Goal: Transaction & Acquisition: Purchase product/service

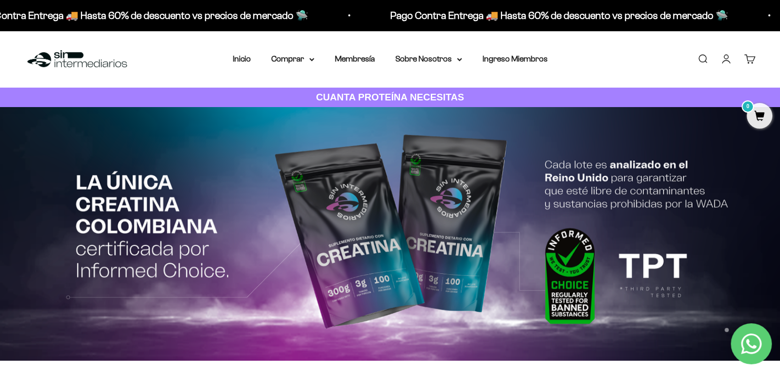
click at [724, 62] on link "Iniciar sesión" at bounding box center [725, 58] width 11 height 11
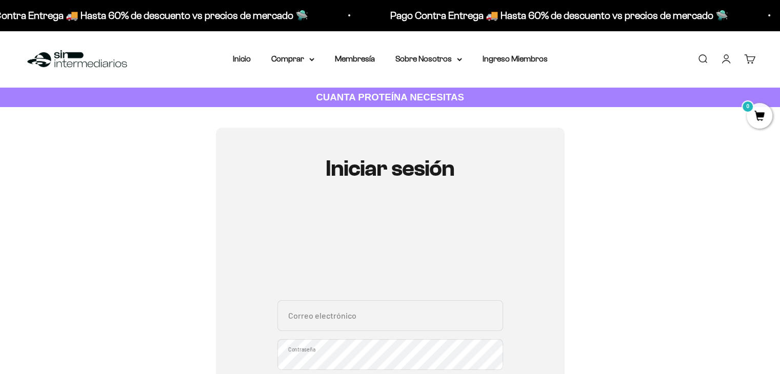
click at [379, 328] on div "Correo electrónico Contraseña ¿Olvidaste la contraseña?" at bounding box center [390, 347] width 226 height 95
type input "camilobermudez97@gmail.com"
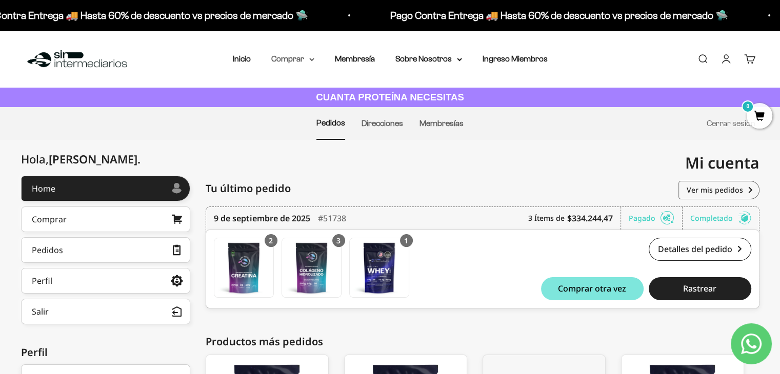
click at [280, 64] on summary "Comprar" at bounding box center [292, 58] width 43 height 13
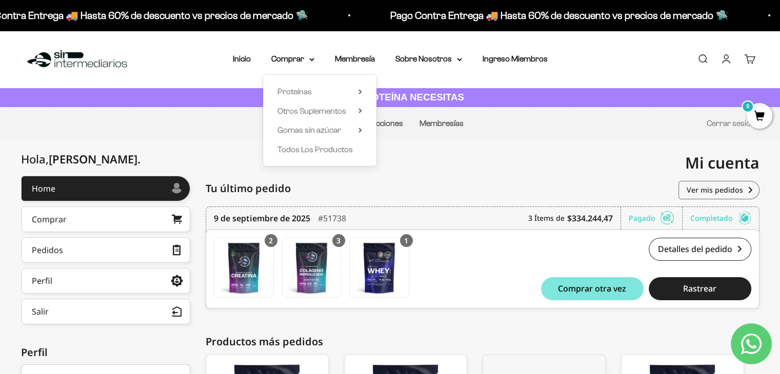
click at [513, 147] on div "Mi cuenta camilobermudez97@gmail.com" at bounding box center [574, 163] width 369 height 46
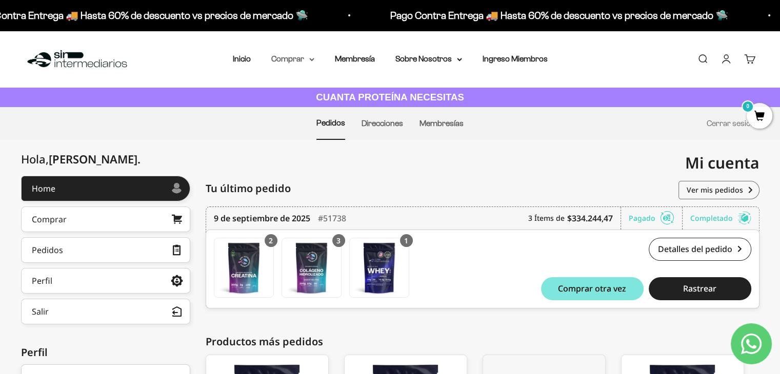
click at [286, 61] on summary "Comprar" at bounding box center [292, 58] width 43 height 13
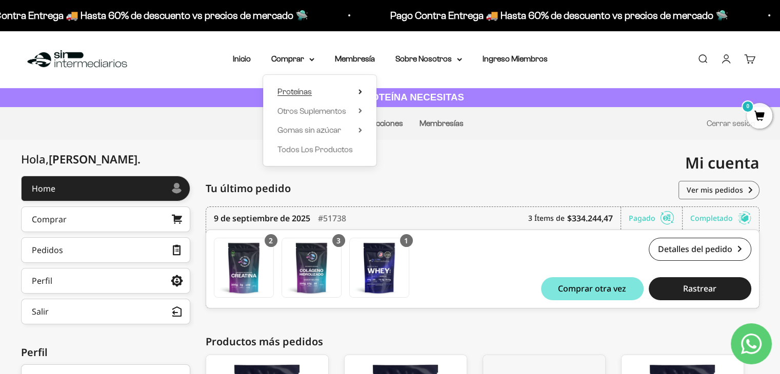
click at [297, 89] on span "Proteínas" at bounding box center [294, 91] width 34 height 9
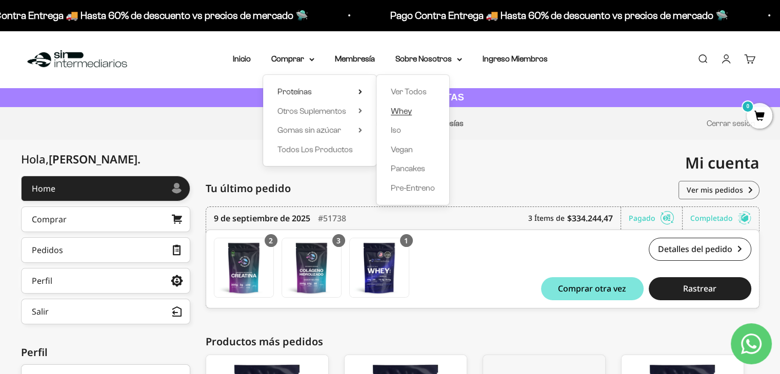
click at [405, 113] on span "Whey" at bounding box center [401, 111] width 21 height 9
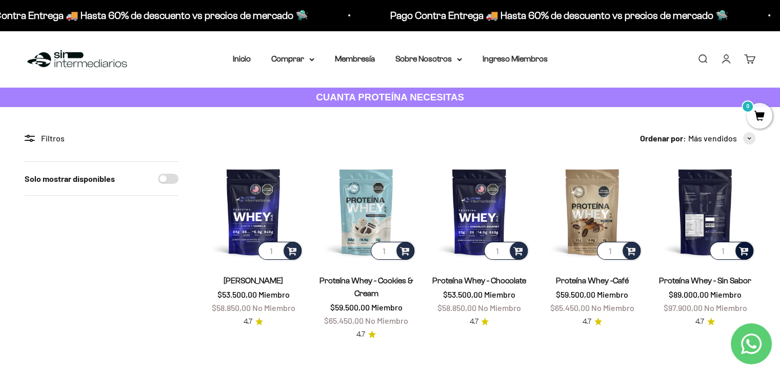
click at [740, 246] on span at bounding box center [744, 251] width 10 height 12
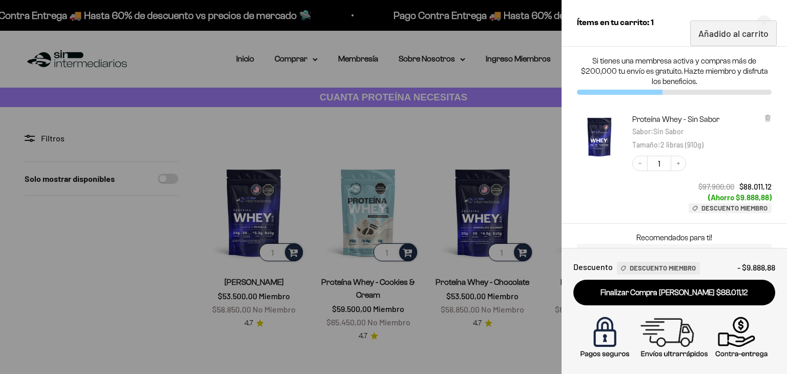
click at [483, 97] on div at bounding box center [393, 187] width 787 height 374
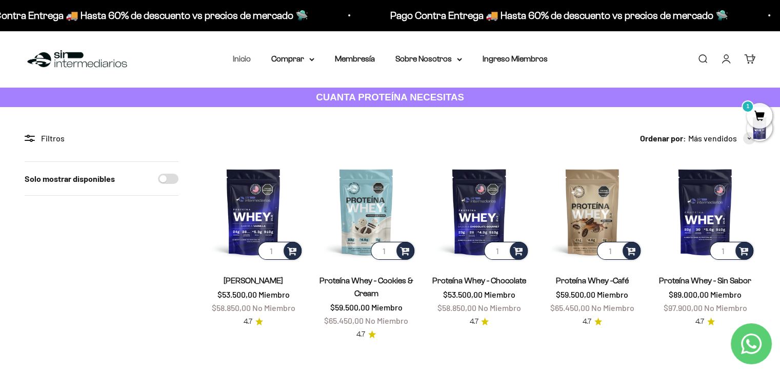
click at [249, 60] on link "Inicio" at bounding box center [242, 58] width 18 height 9
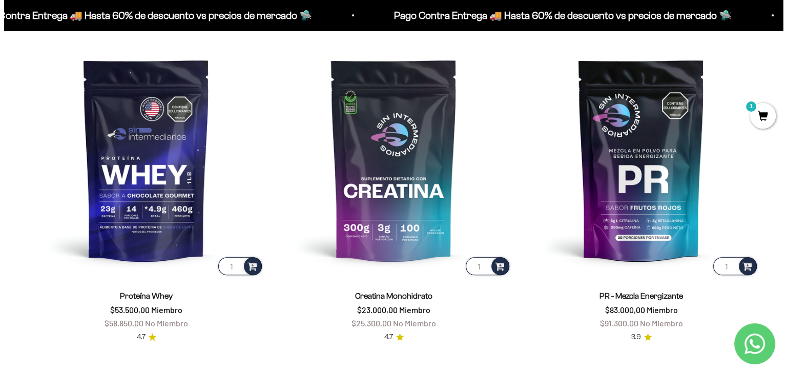
scroll to position [444, 0]
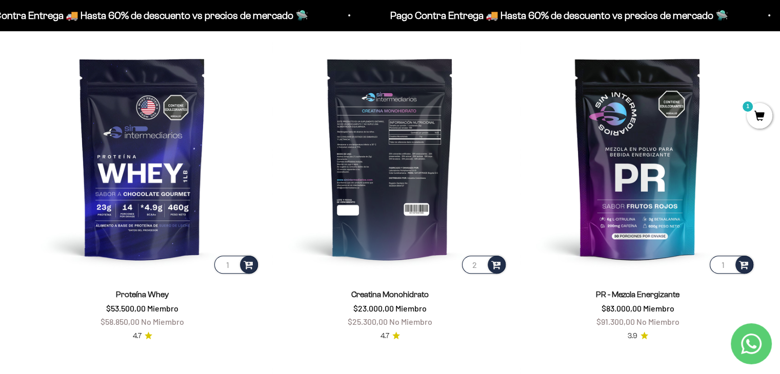
click at [481, 260] on input "2" at bounding box center [484, 265] width 44 height 18
type input "3"
click at [481, 260] on input "3" at bounding box center [484, 265] width 44 height 18
click at [495, 264] on span at bounding box center [496, 264] width 10 height 12
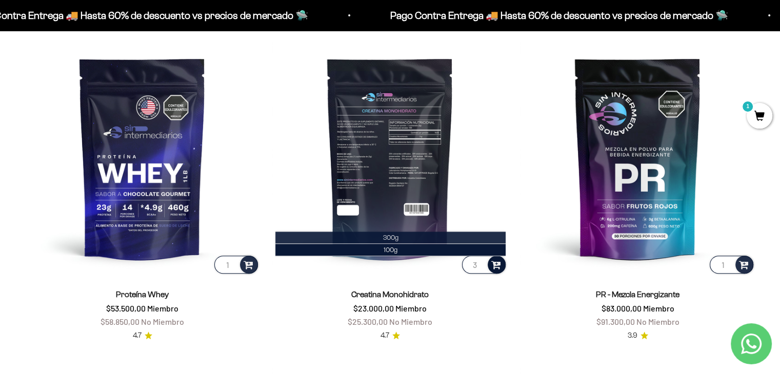
click at [455, 237] on li "300g" at bounding box center [390, 238] width 230 height 12
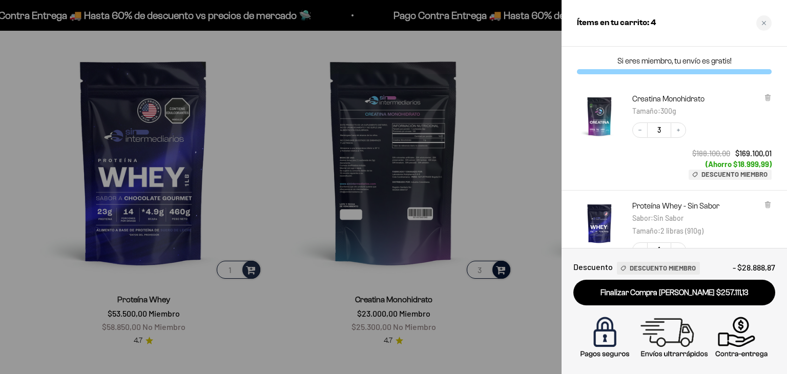
scroll to position [0, 0]
click at [638, 132] on button "Decrease quantity" at bounding box center [640, 130] width 15 height 15
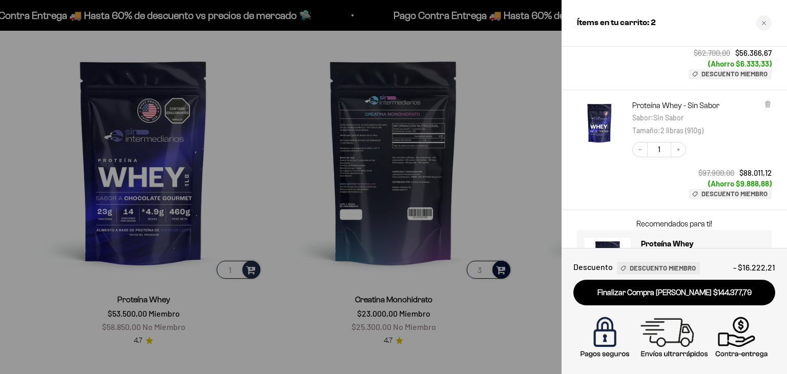
scroll to position [172, 0]
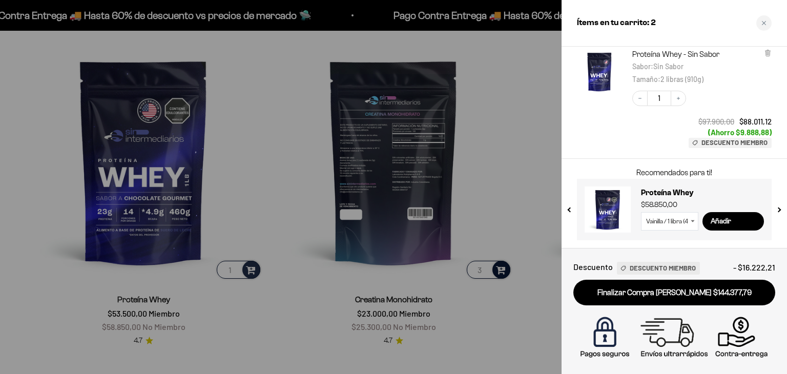
click at [526, 318] on div at bounding box center [393, 187] width 787 height 374
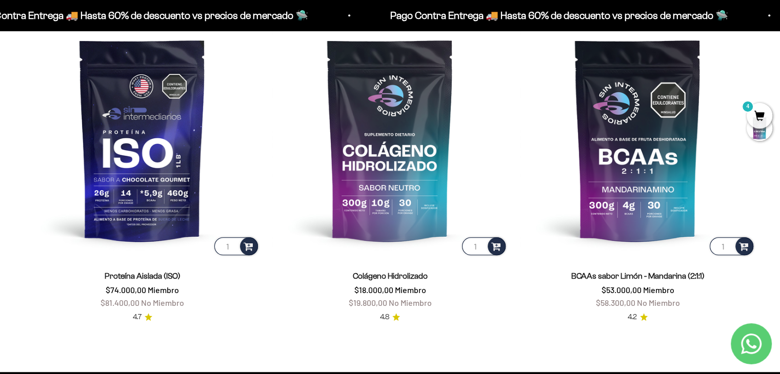
scroll to position [789, 0]
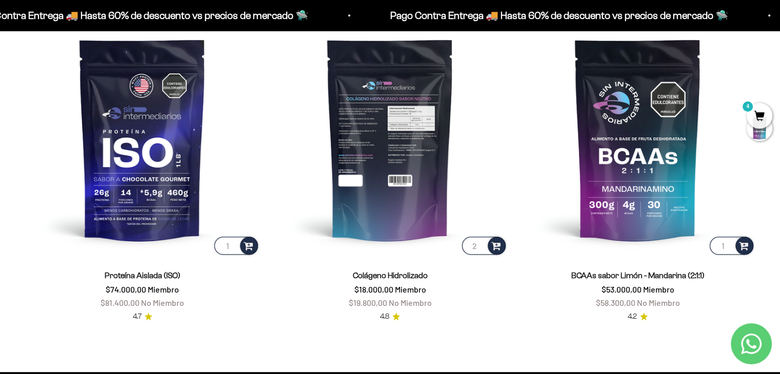
click at [479, 241] on input "2" at bounding box center [484, 246] width 44 height 18
type input "3"
click at [479, 241] on input "3" at bounding box center [484, 246] width 44 height 18
click at [497, 242] on span at bounding box center [496, 245] width 10 height 12
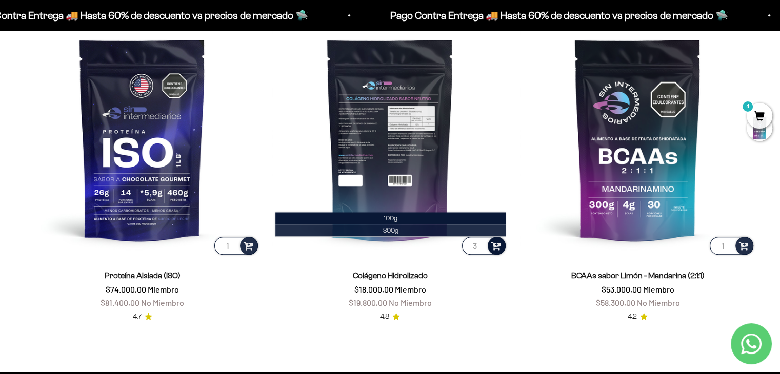
click at [398, 236] on li "300g" at bounding box center [390, 231] width 230 height 12
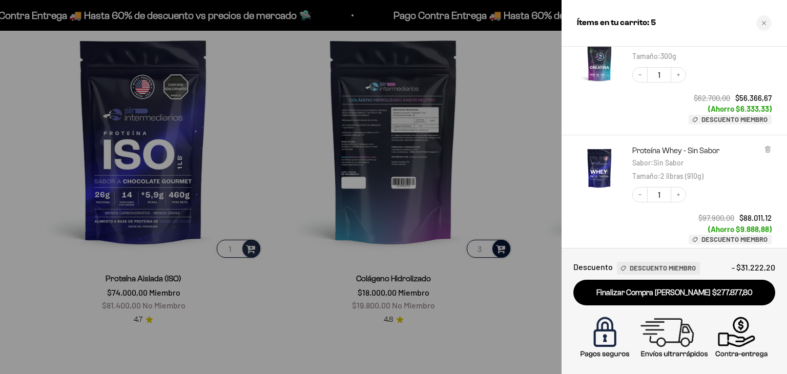
scroll to position [190, 0]
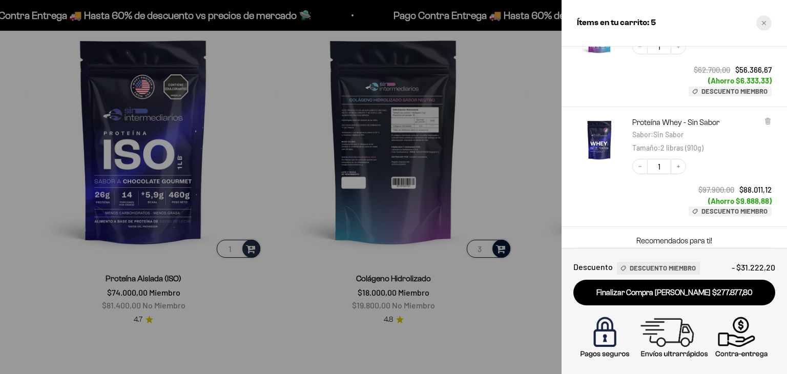
click at [764, 22] on icon "Close cart" at bounding box center [764, 23] width 5 height 5
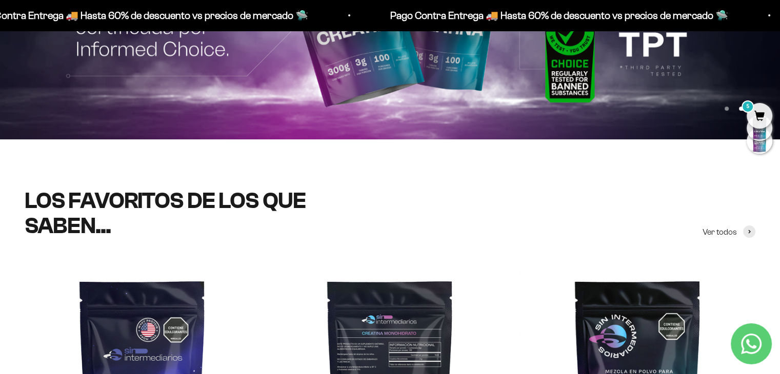
scroll to position [0, 0]
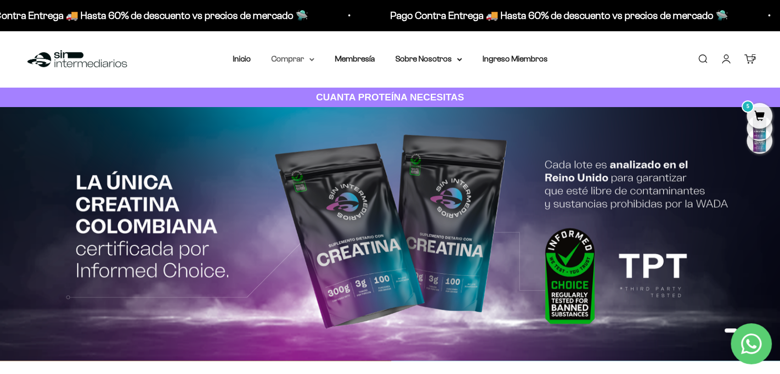
click at [295, 63] on summary "Comprar" at bounding box center [292, 58] width 43 height 13
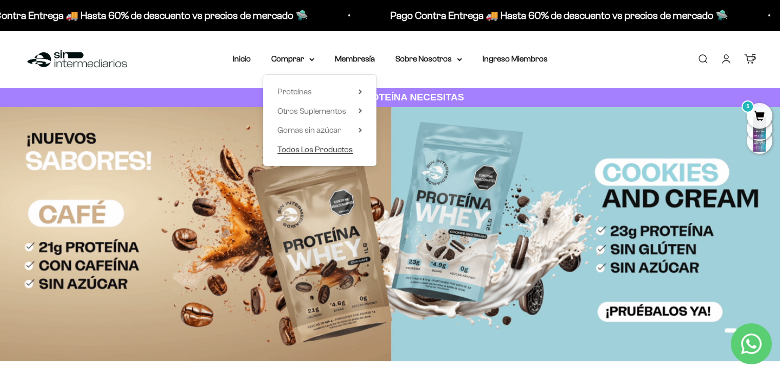
click at [320, 151] on span "Todos Los Productos" at bounding box center [314, 149] width 75 height 9
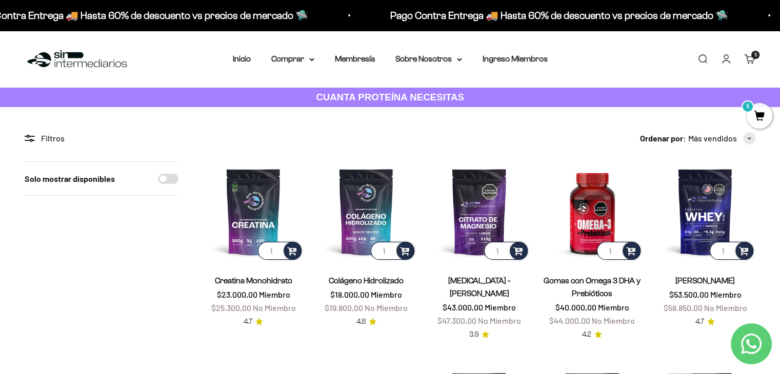
click at [764, 112] on span "5" at bounding box center [759, 116] width 26 height 26
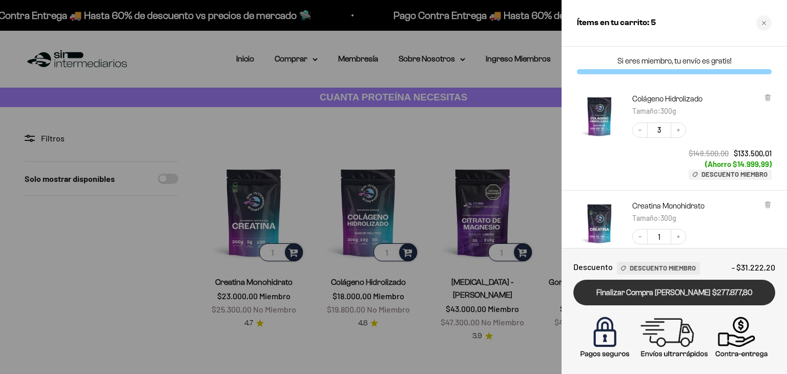
click at [689, 282] on link "Finalizar Compra [PERSON_NAME] $277.877,80" at bounding box center [675, 293] width 202 height 26
